Goal: Task Accomplishment & Management: Manage account settings

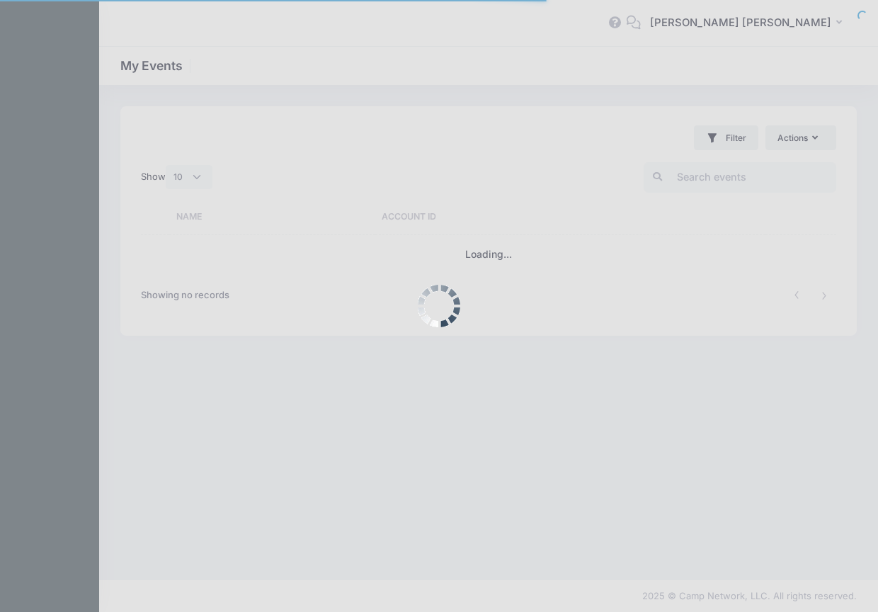
select select "10"
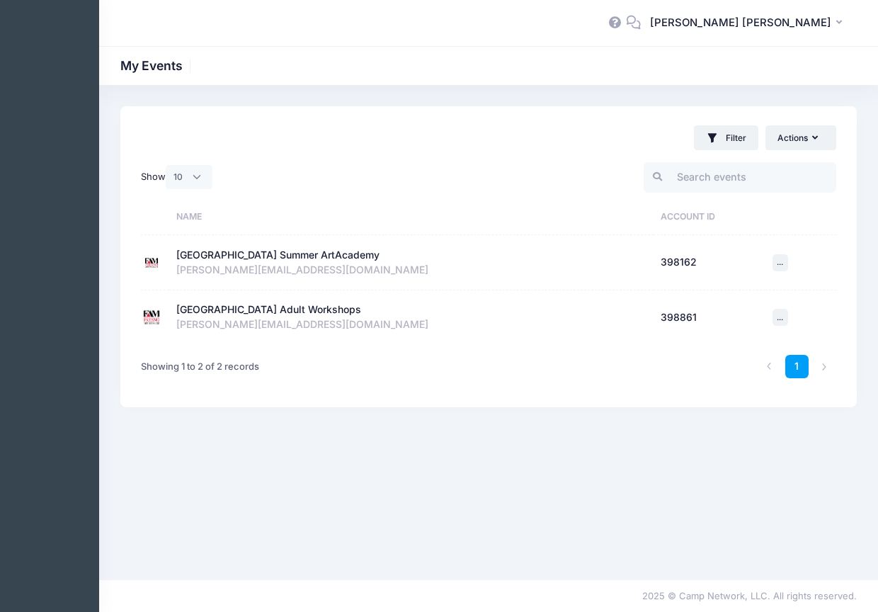
click at [268, 307] on div "[GEOGRAPHIC_DATA] Adult Workshops" at bounding box center [268, 309] width 185 height 15
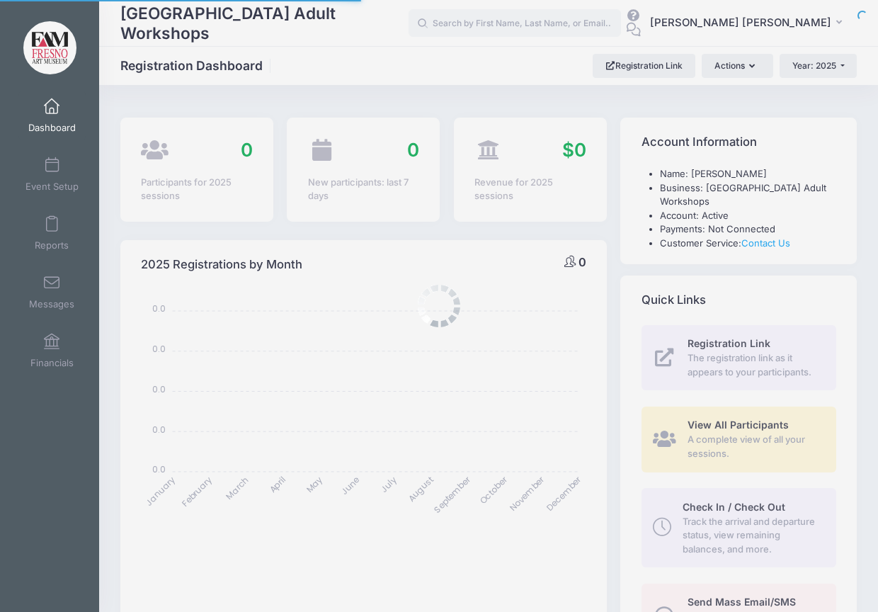
select select
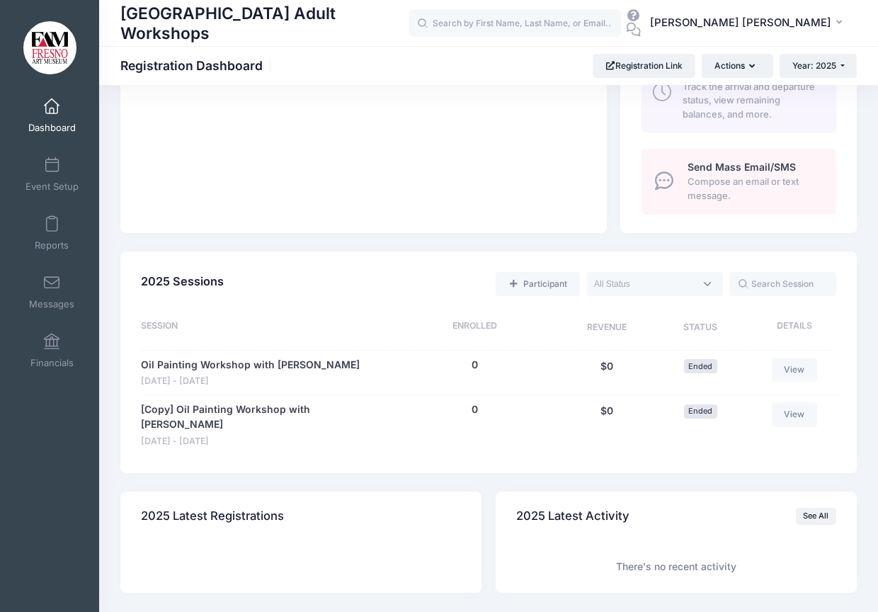
scroll to position [436, 0]
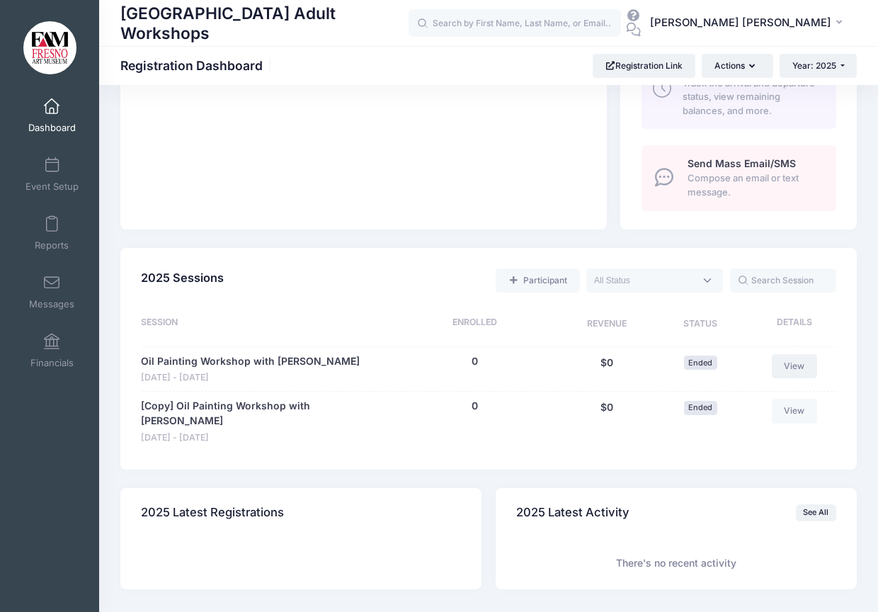
click at [792, 365] on link "View" at bounding box center [794, 366] width 45 height 24
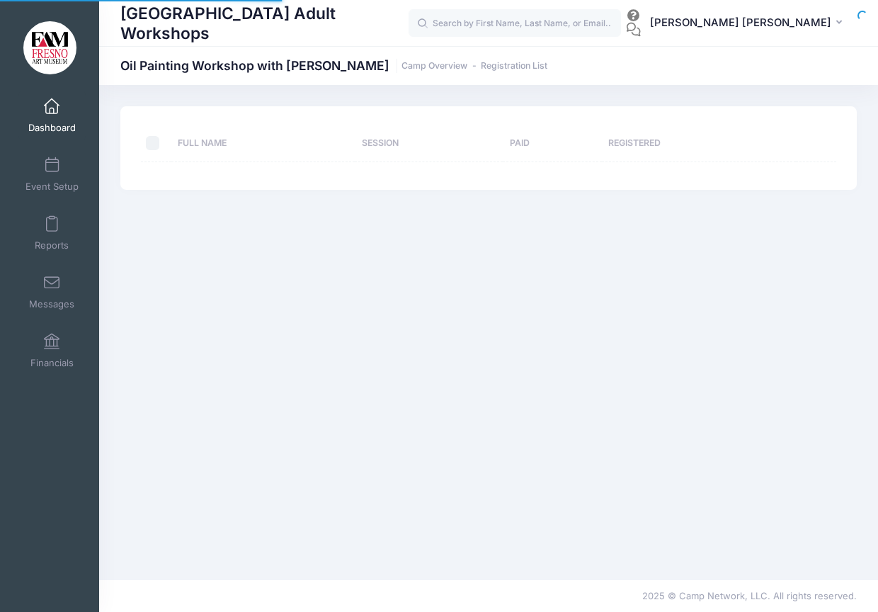
select select "10"
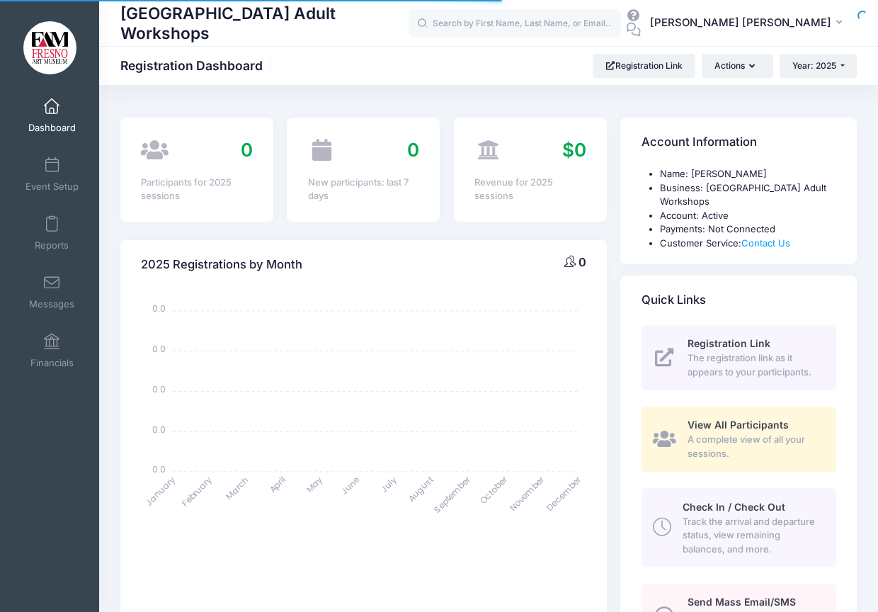
select select
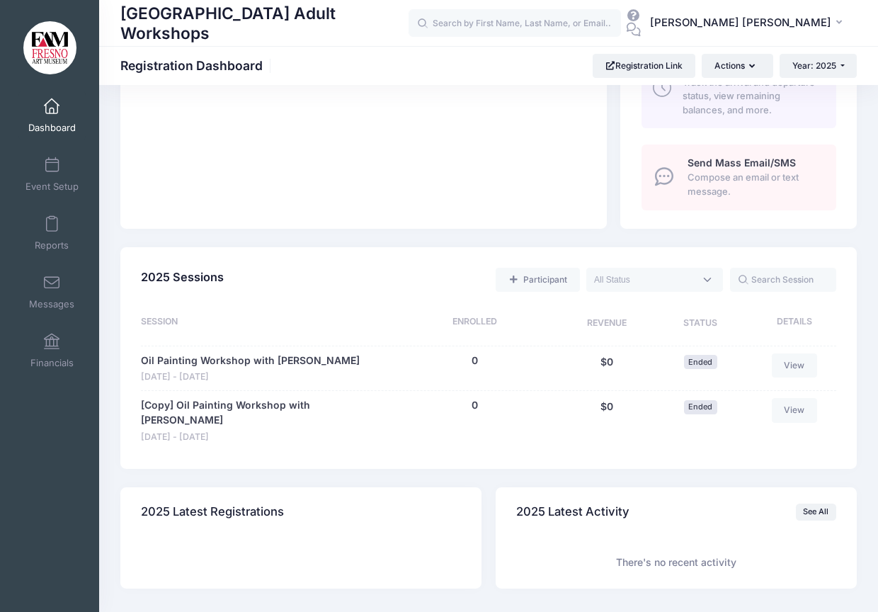
scroll to position [451, 0]
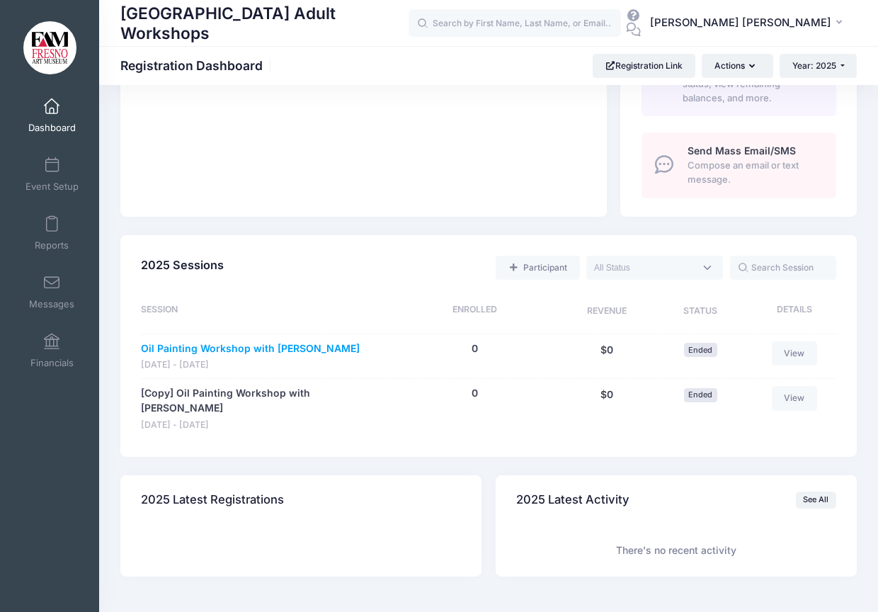
click at [282, 345] on link "Oil Painting Workshop with [PERSON_NAME]" at bounding box center [250, 348] width 219 height 15
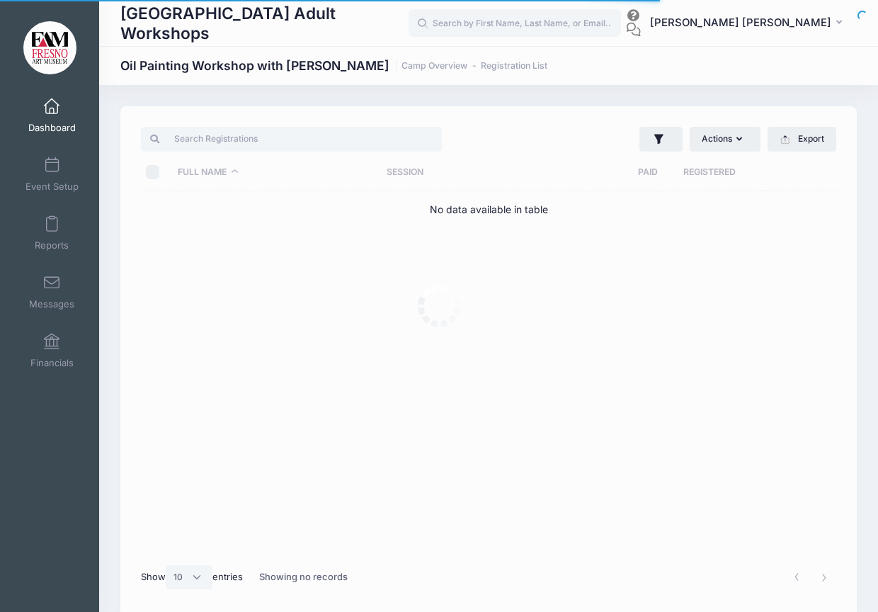
select select "10"
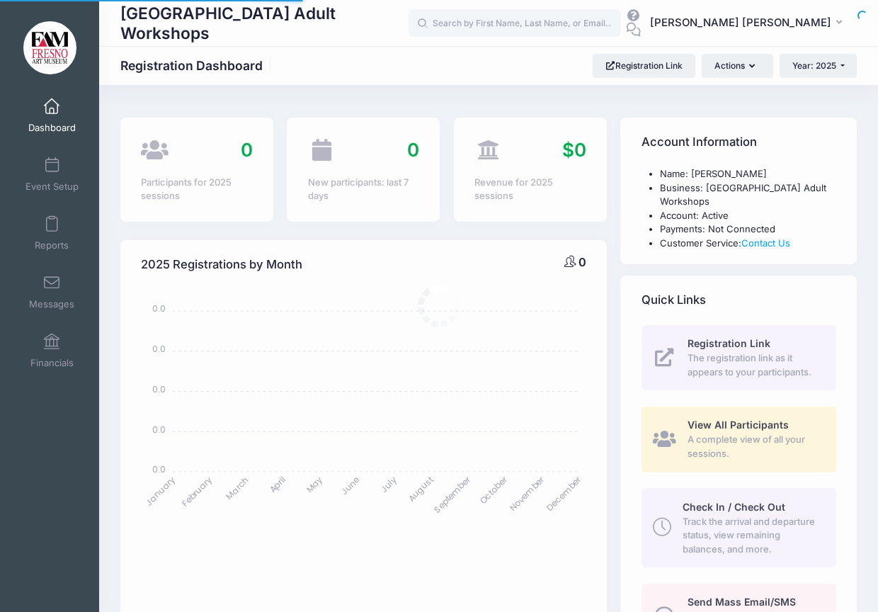
select select
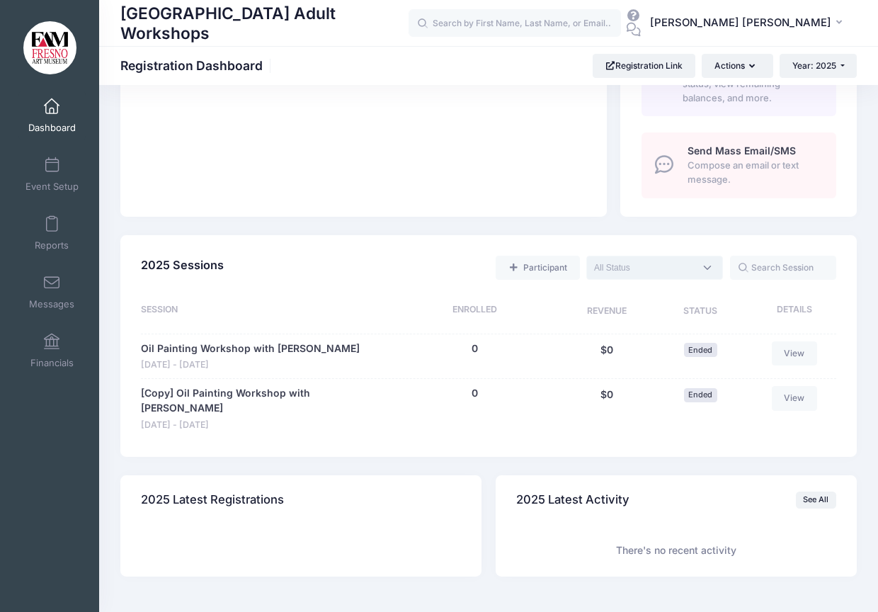
click at [711, 263] on span at bounding box center [654, 268] width 137 height 24
click at [790, 270] on input "text" at bounding box center [783, 268] width 106 height 24
click at [796, 352] on link "View" at bounding box center [794, 353] width 45 height 24
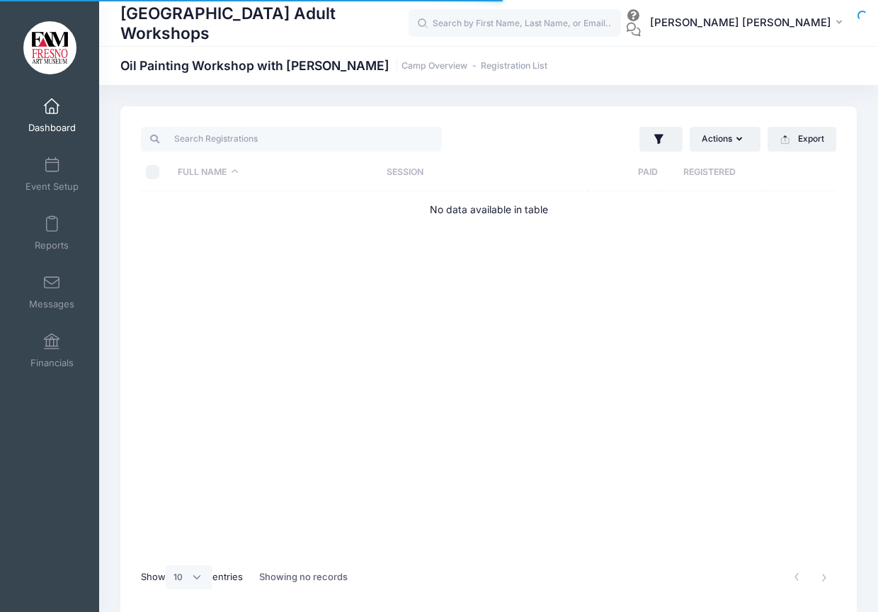
select select "10"
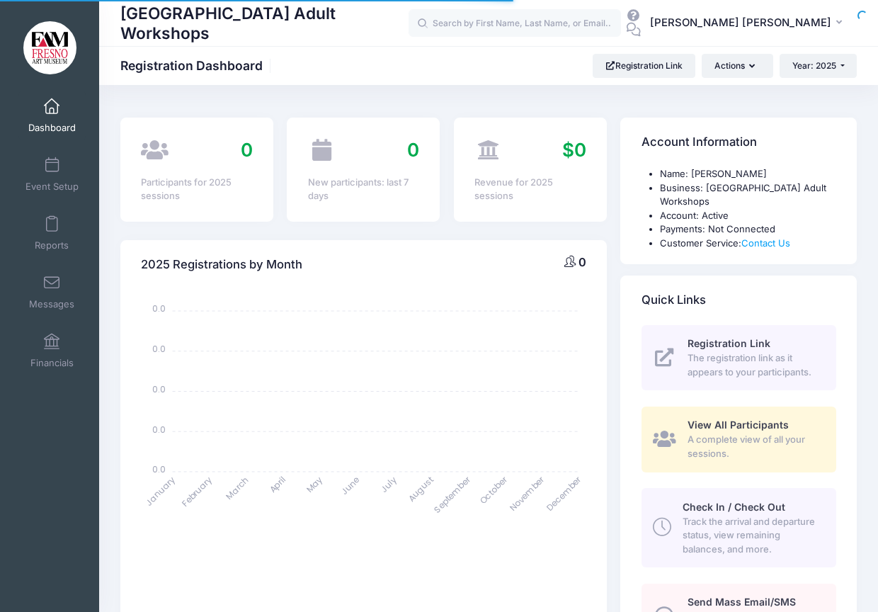
select select
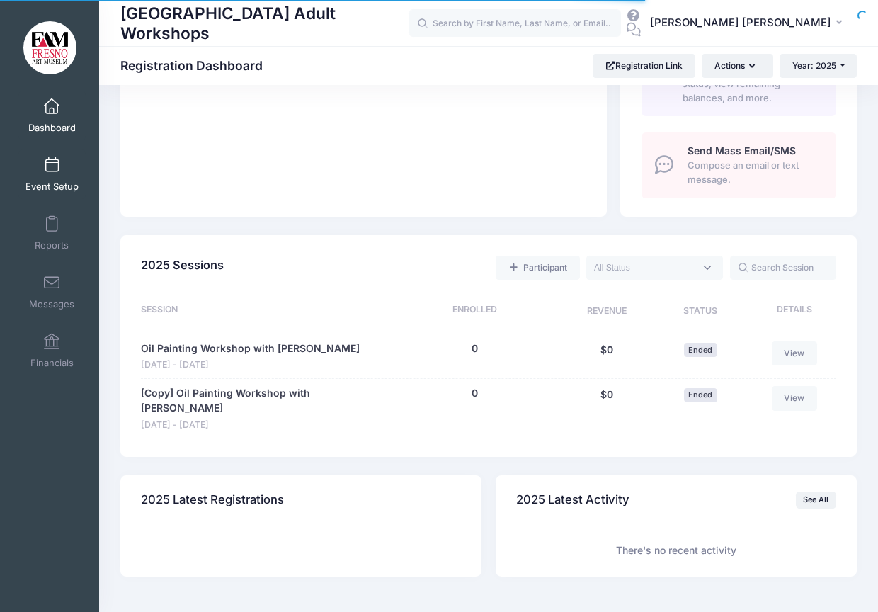
click at [52, 158] on span at bounding box center [52, 166] width 0 height 16
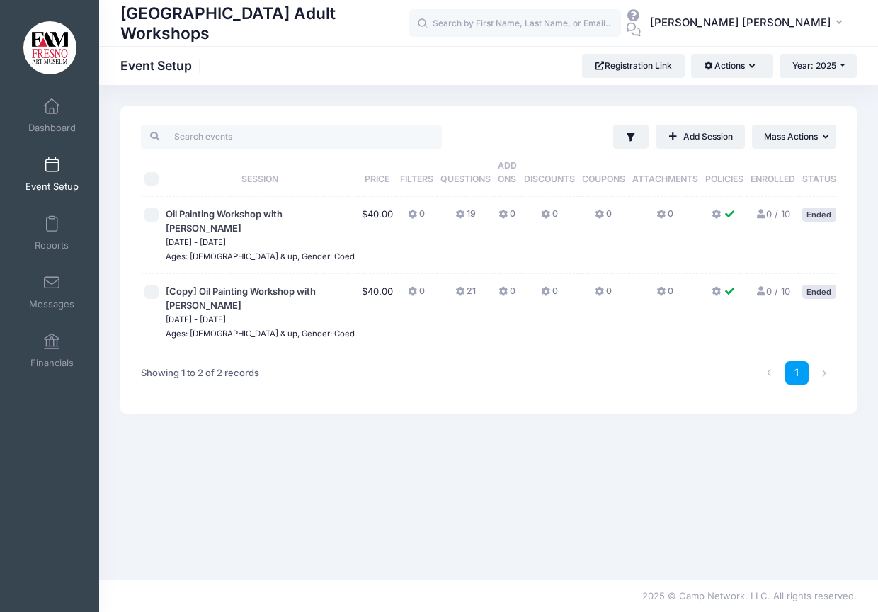
click at [877, 214] on icon "button" at bounding box center [884, 216] width 8 height 8
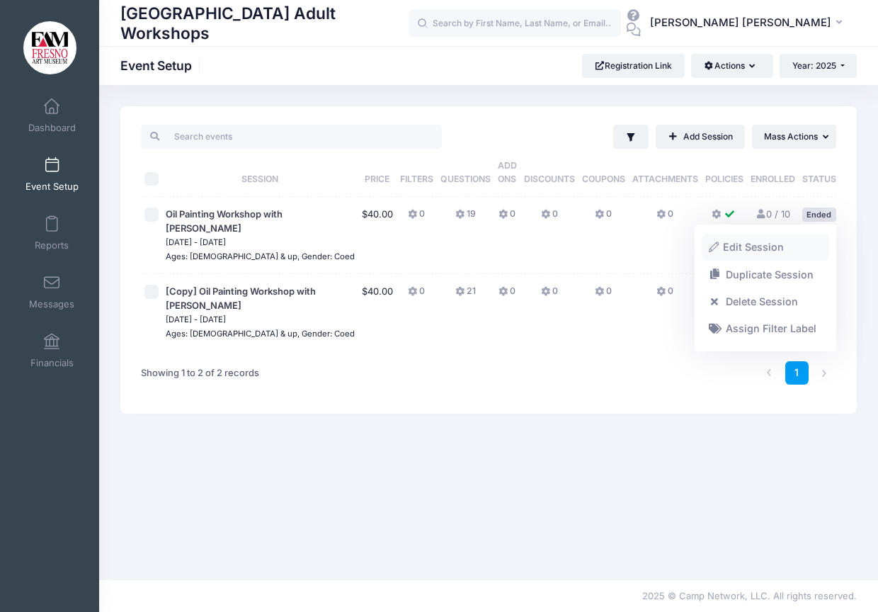
click at [762, 247] on link "Edit Session" at bounding box center [766, 247] width 128 height 27
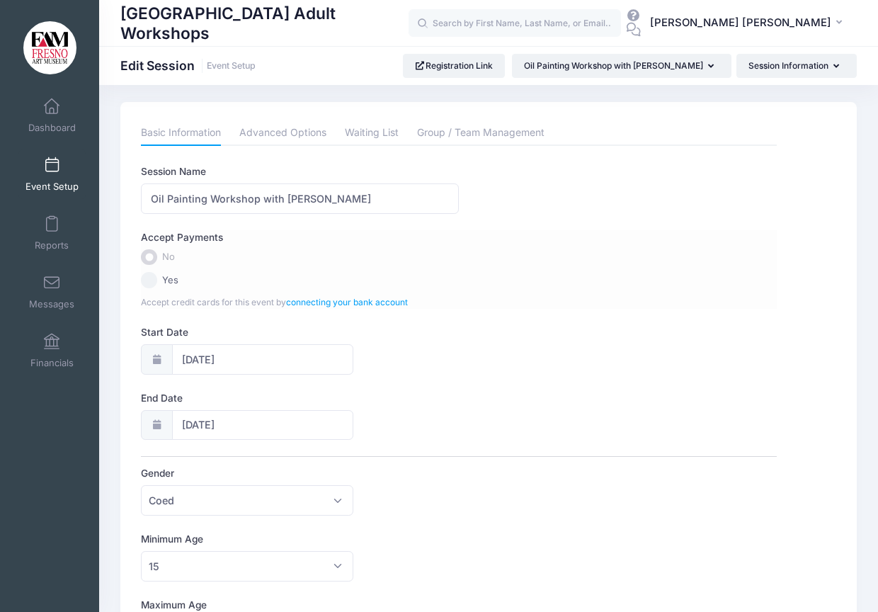
scroll to position [1, 0]
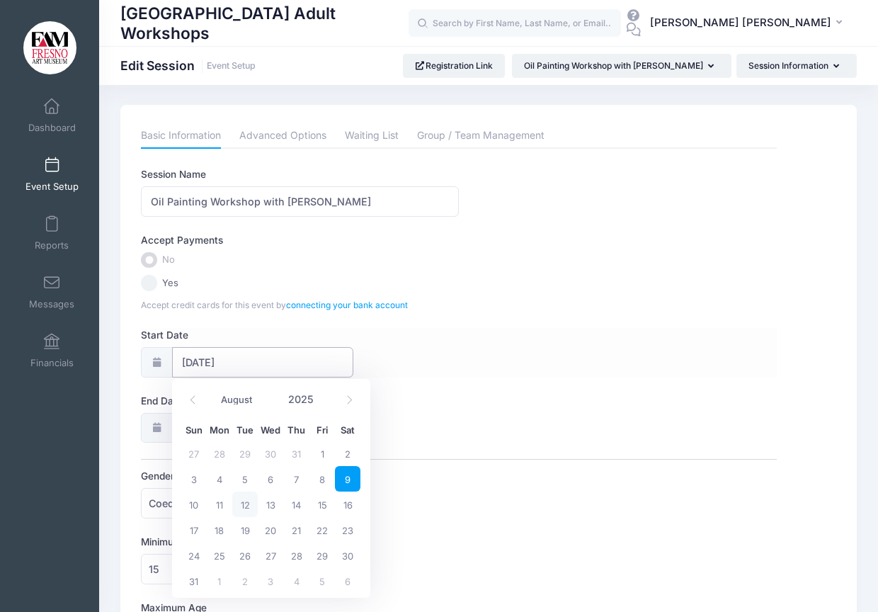
click at [222, 362] on input "08/09/2025" at bounding box center [262, 362] width 181 height 30
click at [344, 528] on span "23" at bounding box center [347, 529] width 25 height 25
type input "08/23/2025"
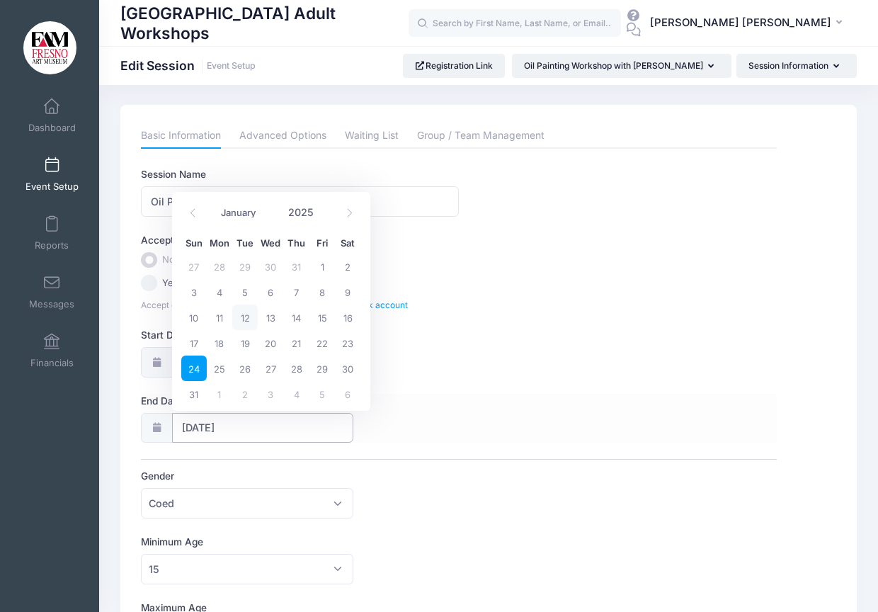
click at [256, 424] on input "08/24/2025" at bounding box center [262, 428] width 181 height 30
click at [349, 339] on span "23" at bounding box center [347, 342] width 25 height 25
type input "08/23/2025"
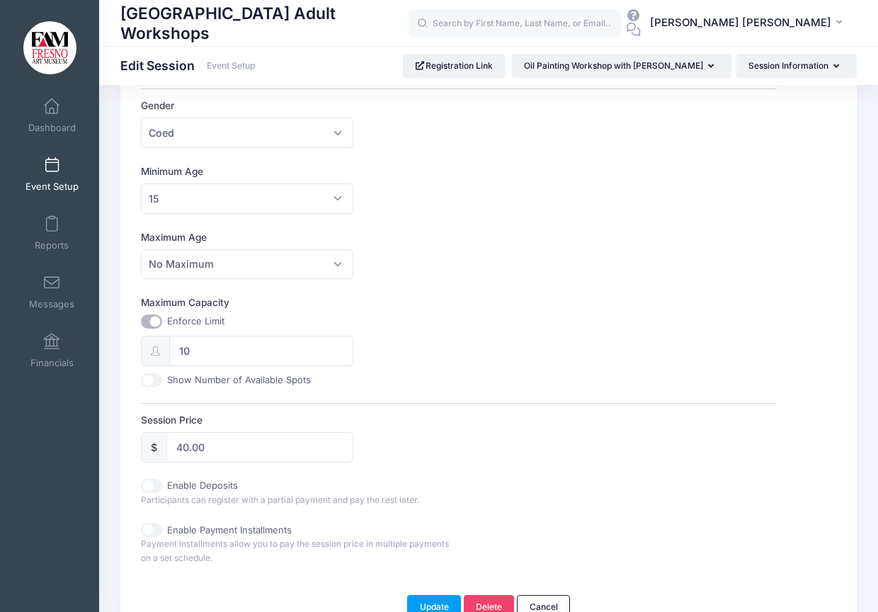
scroll to position [377, 0]
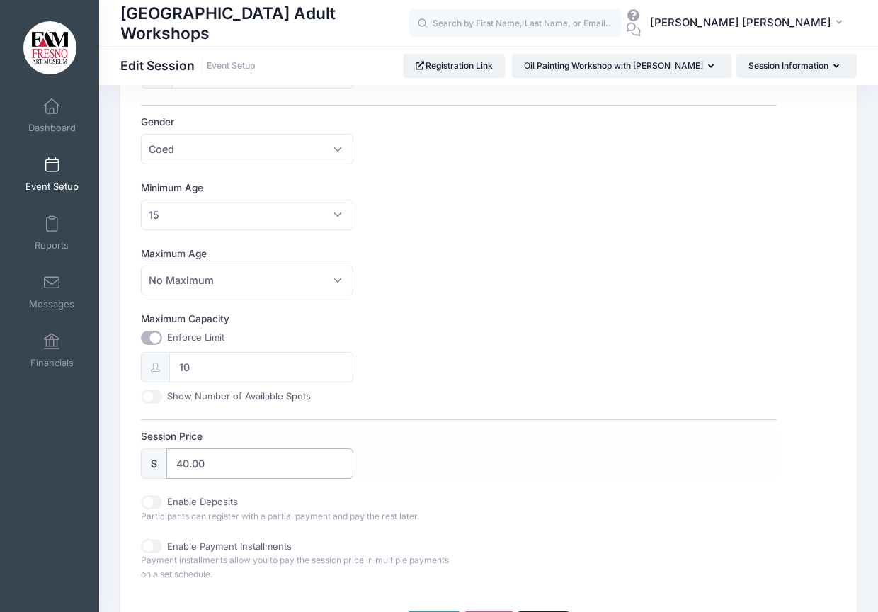
click at [254, 450] on input "40.00" at bounding box center [259, 463] width 186 height 30
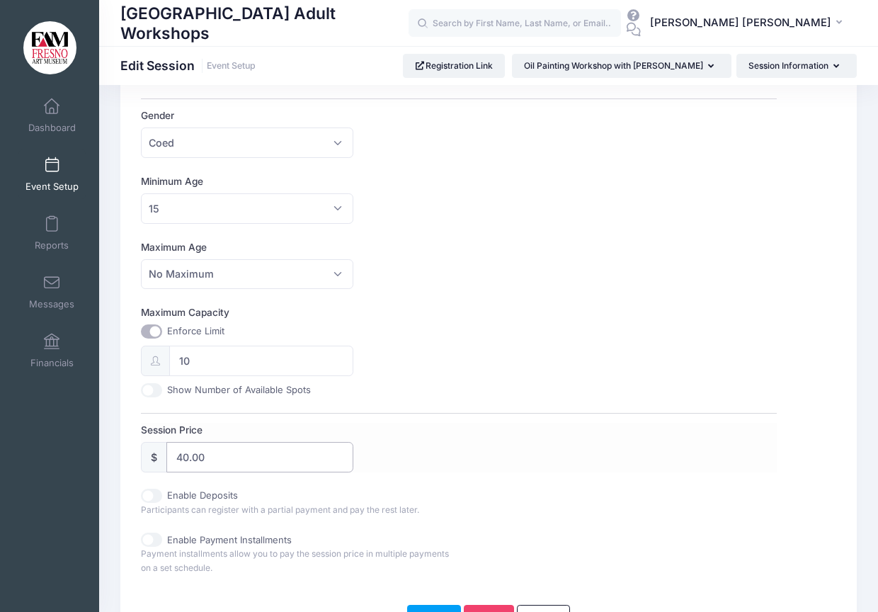
scroll to position [365, 0]
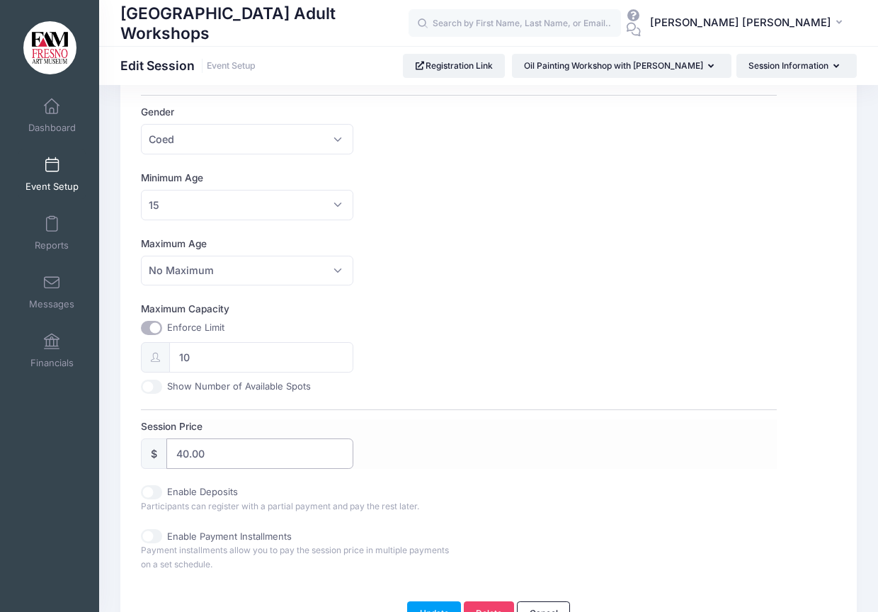
drag, startPoint x: 229, startPoint y: 456, endPoint x: 153, endPoint y: 451, distance: 76.6
click at [153, 451] on div "$ 40.00" at bounding box center [247, 453] width 212 height 30
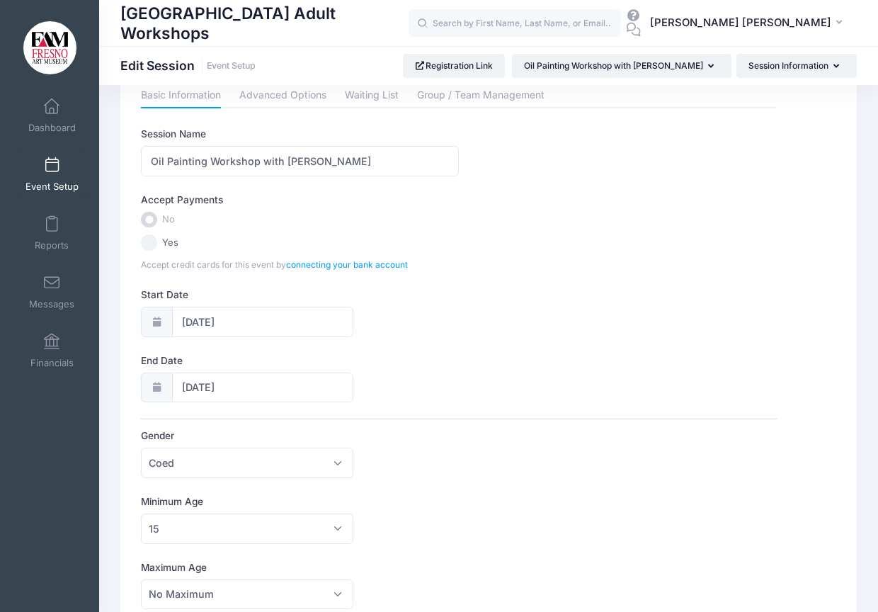
scroll to position [0, 0]
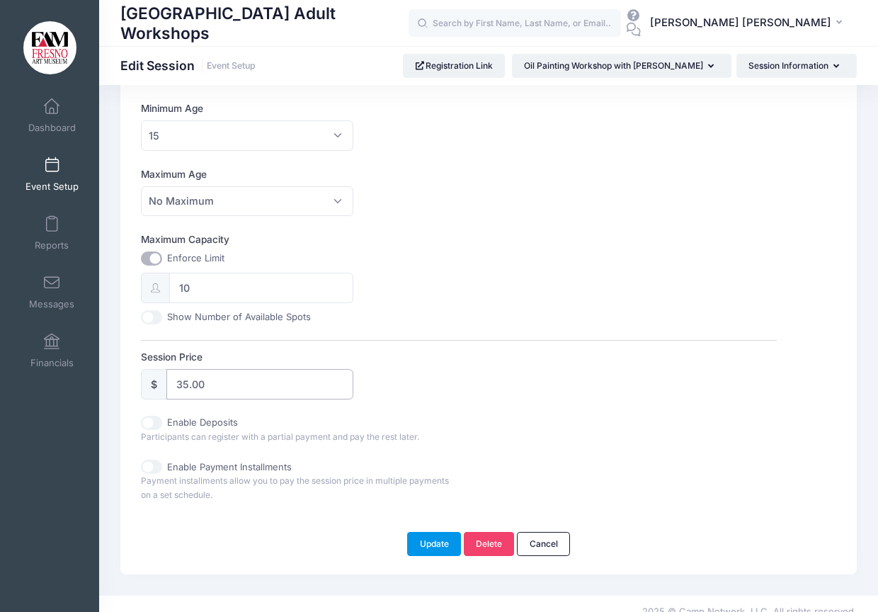
type input "35.00"
click at [428, 539] on button "Update" at bounding box center [434, 544] width 54 height 24
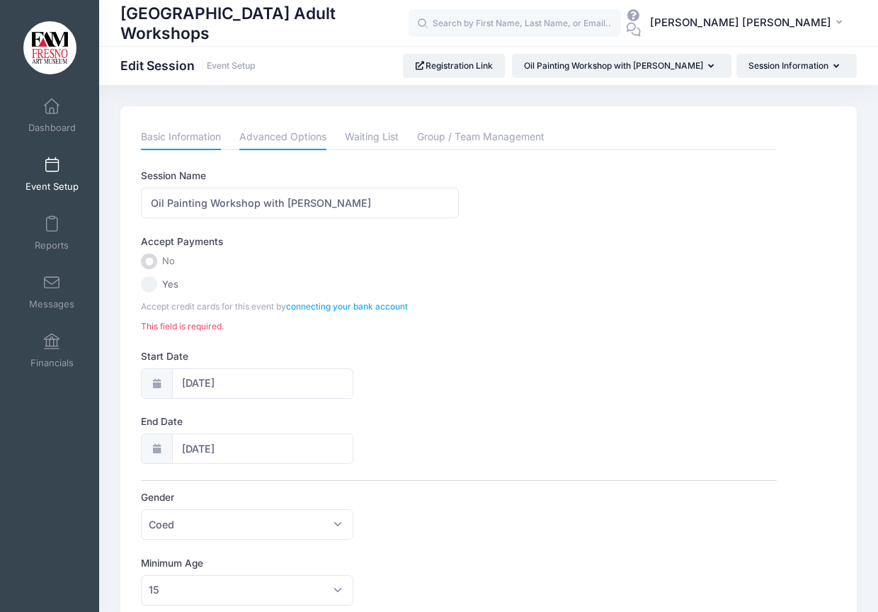
click at [292, 137] on link "Advanced Options" at bounding box center [282, 137] width 87 height 25
